Goal: Find specific page/section: Find specific page/section

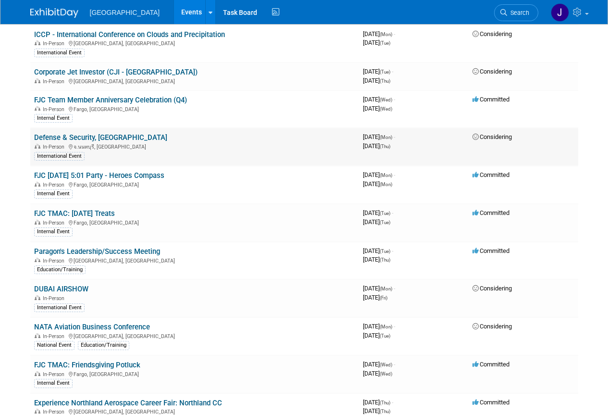
scroll to position [709, 0]
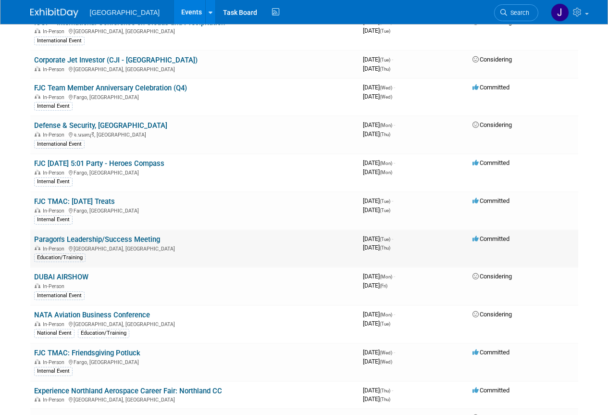
click at [120, 241] on link "Paragon's Leadership/Success Meeting" at bounding box center [97, 239] width 126 height 9
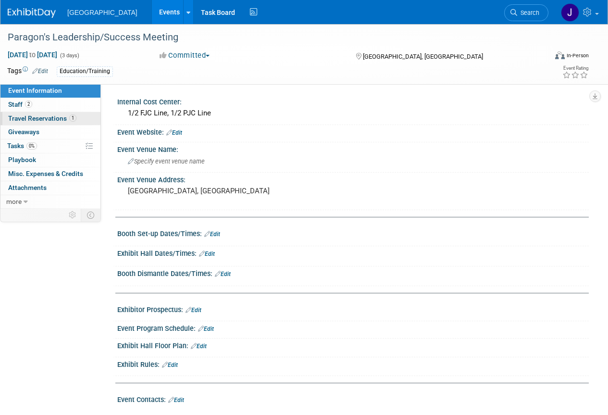
click at [37, 120] on span "Travel Reservations 1" at bounding box center [42, 118] width 68 height 8
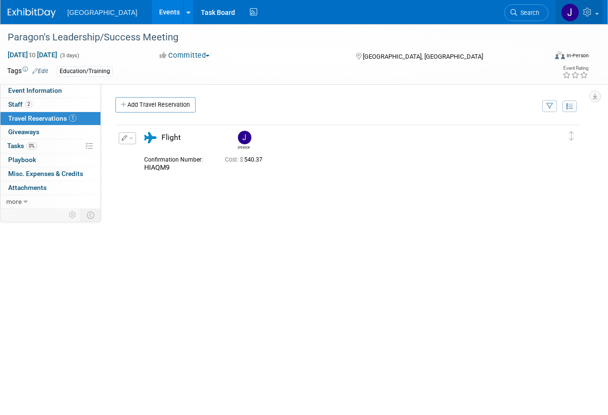
click at [569, 15] on img at bounding box center [570, 12] width 18 height 18
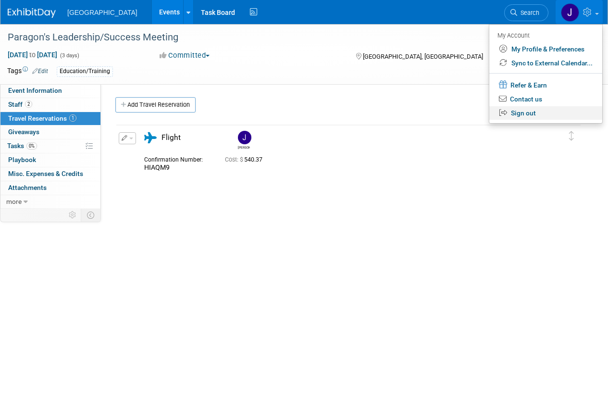
click at [527, 114] on link "Sign out" at bounding box center [545, 113] width 113 height 14
